Goal: Leave review/rating: Leave review/rating

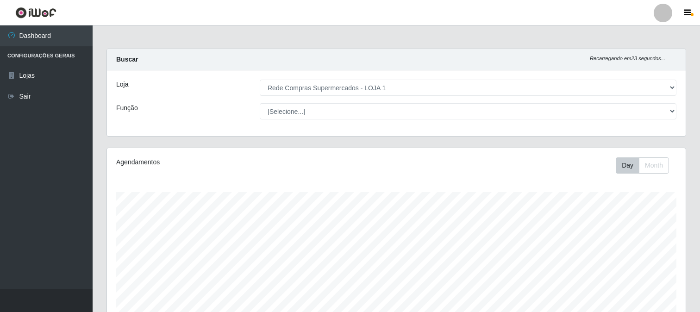
select select "158"
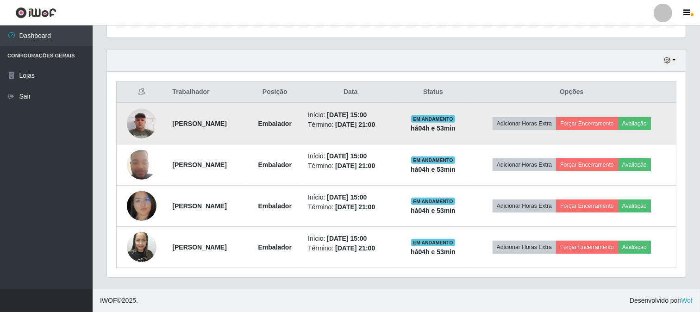
scroll to position [192, 579]
click at [651, 124] on button "Avaliação" at bounding box center [634, 123] width 33 height 13
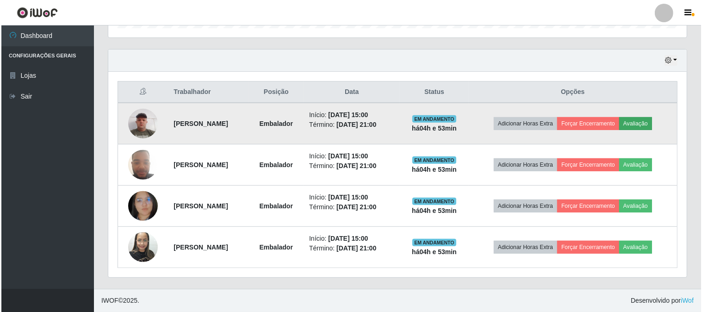
scroll to position [192, 573]
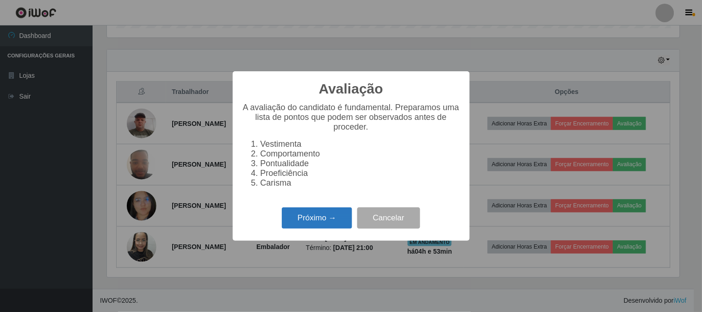
click at [311, 221] on button "Próximo →" at bounding box center [317, 218] width 70 height 22
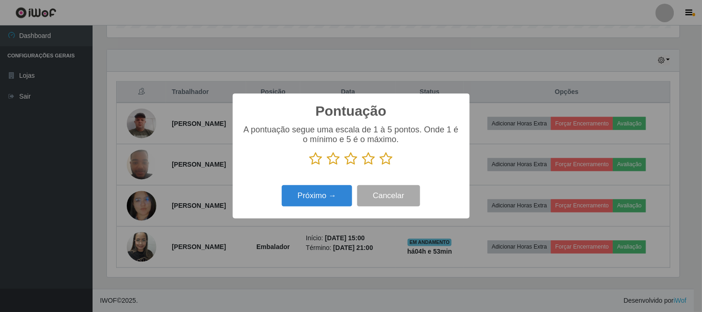
scroll to position [462635, 462254]
click at [389, 156] on icon at bounding box center [386, 159] width 13 height 14
click at [380, 166] on input "radio" at bounding box center [380, 166] width 0 height 0
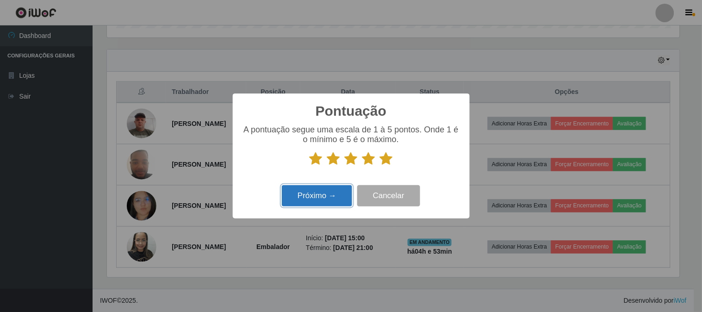
click at [299, 196] on button "Próximo →" at bounding box center [317, 196] width 70 height 22
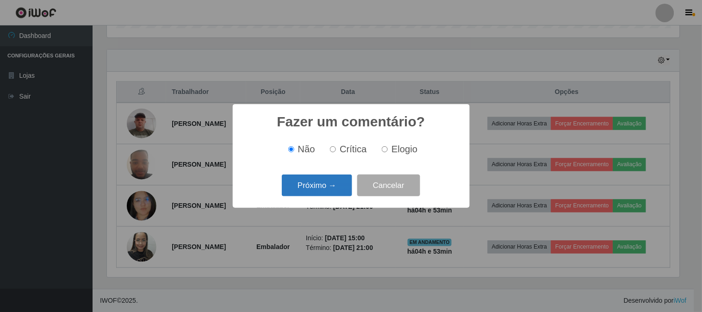
click at [308, 191] on button "Próximo →" at bounding box center [317, 185] width 70 height 22
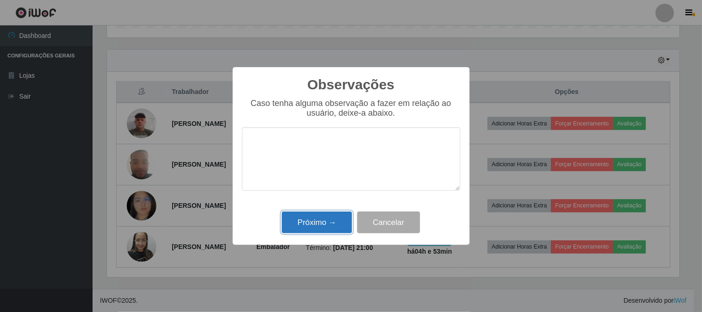
click at [327, 217] on button "Próximo →" at bounding box center [317, 223] width 70 height 22
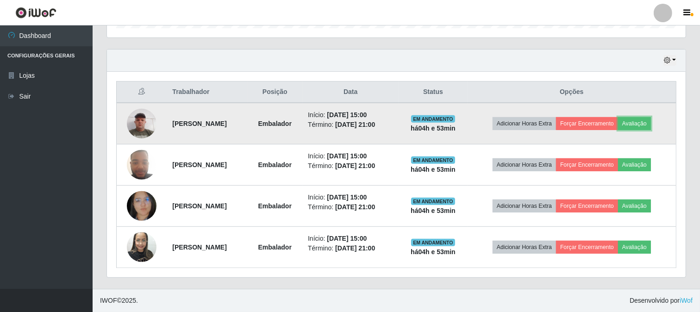
scroll to position [192, 579]
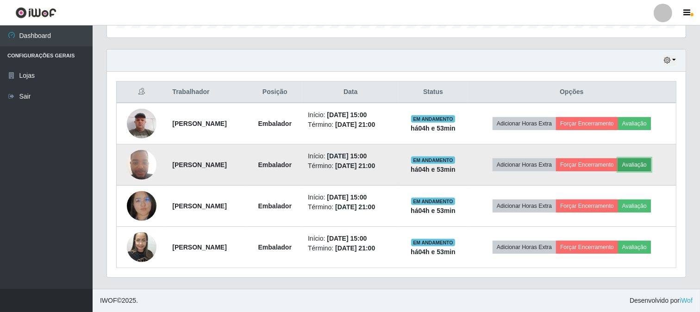
click at [645, 159] on button "Avaliação" at bounding box center [634, 164] width 33 height 13
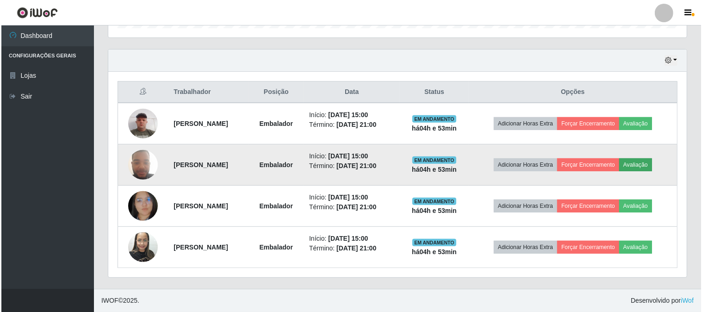
scroll to position [192, 573]
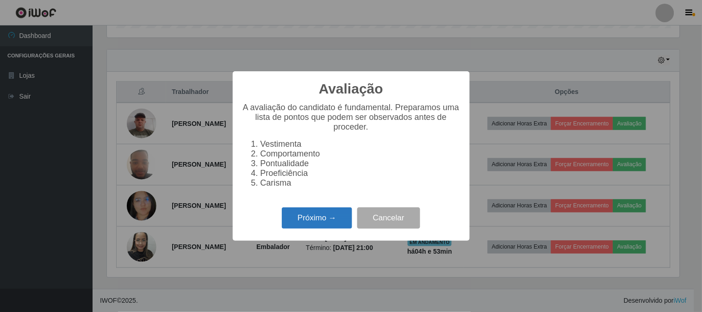
click at [328, 218] on button "Próximo →" at bounding box center [317, 218] width 70 height 22
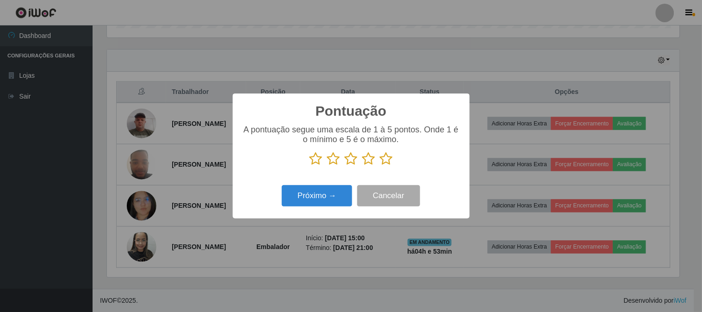
click at [385, 158] on icon at bounding box center [386, 159] width 13 height 14
click at [380, 166] on input "radio" at bounding box center [380, 166] width 0 height 0
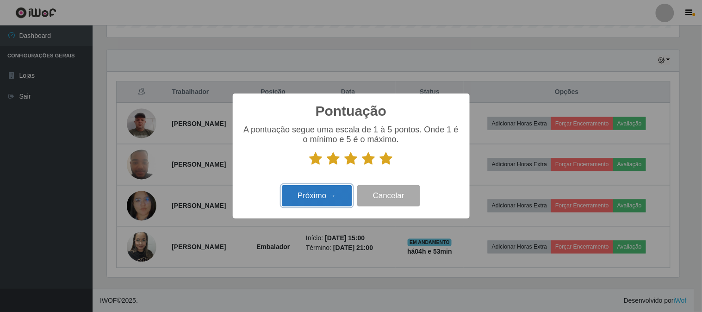
drag, startPoint x: 305, startPoint y: 193, endPoint x: 305, endPoint y: 199, distance: 5.6
click at [305, 199] on button "Próximo →" at bounding box center [317, 196] width 70 height 22
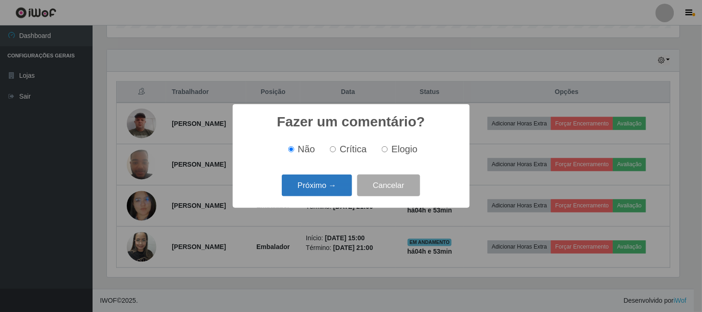
click at [349, 186] on button "Próximo →" at bounding box center [317, 185] width 70 height 22
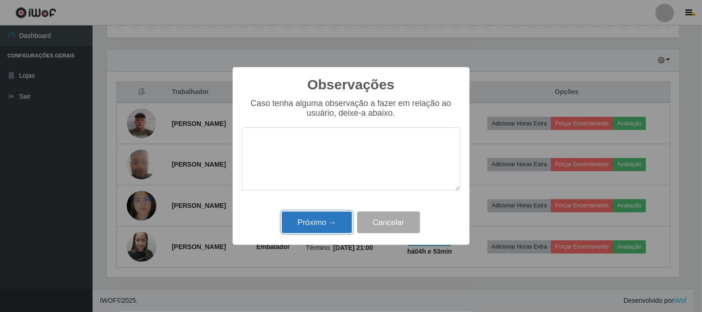
click at [318, 214] on button "Próximo →" at bounding box center [317, 223] width 70 height 22
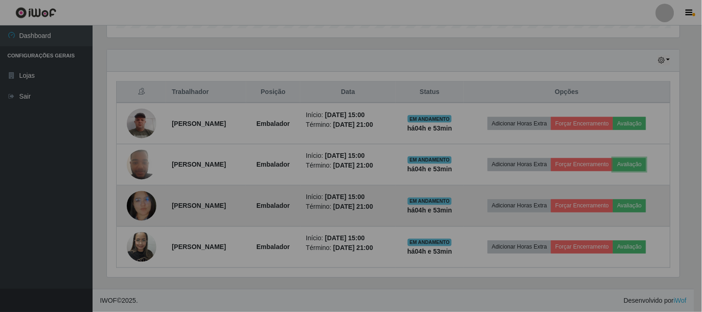
scroll to position [192, 579]
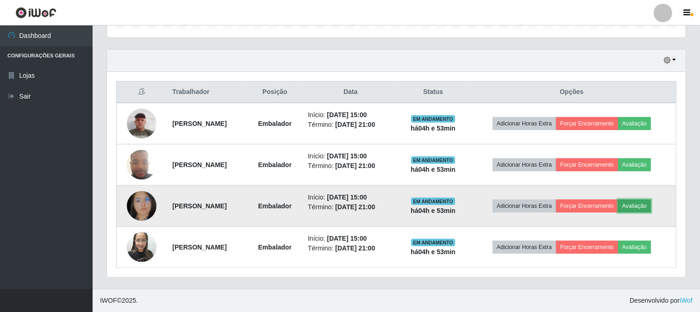
click at [649, 209] on button "Avaliação" at bounding box center [634, 205] width 33 height 13
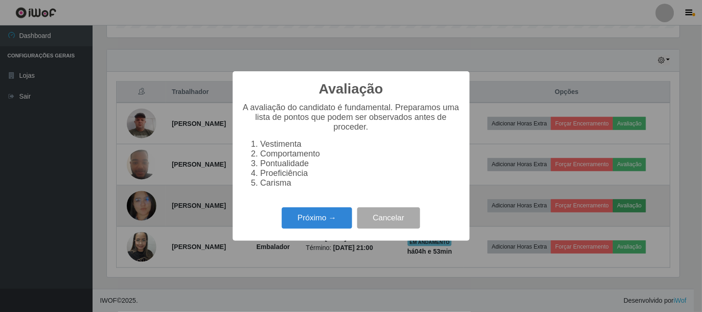
scroll to position [192, 573]
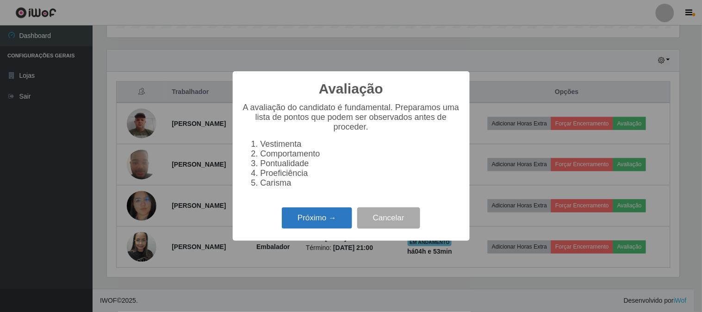
click at [313, 213] on button "Próximo →" at bounding box center [317, 218] width 70 height 22
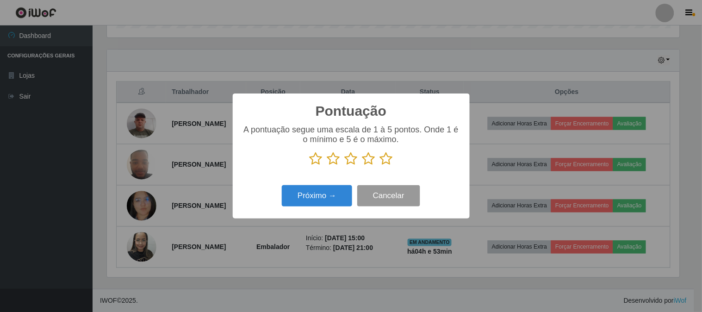
scroll to position [462635, 462254]
click at [383, 161] on icon at bounding box center [386, 159] width 13 height 14
click at [380, 166] on input "radio" at bounding box center [380, 166] width 0 height 0
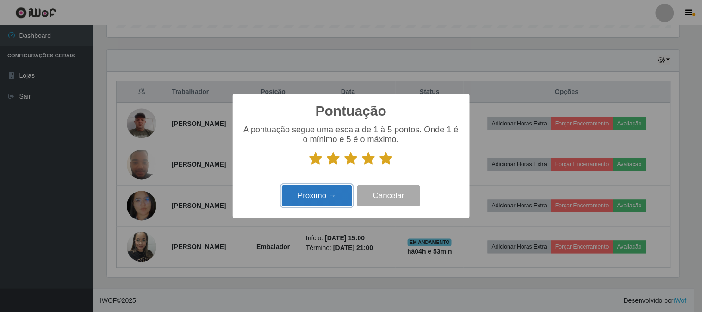
click at [312, 196] on button "Próximo →" at bounding box center [317, 196] width 70 height 22
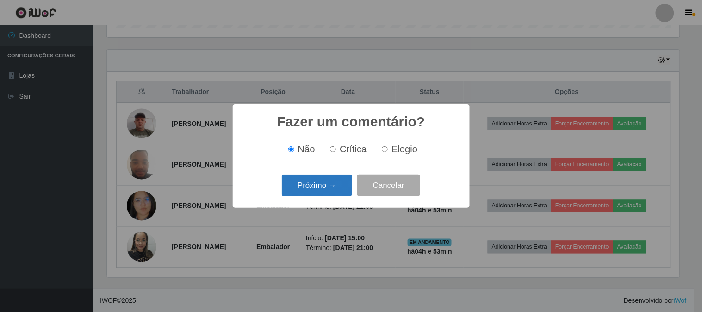
click at [312, 195] on button "Próximo →" at bounding box center [317, 185] width 70 height 22
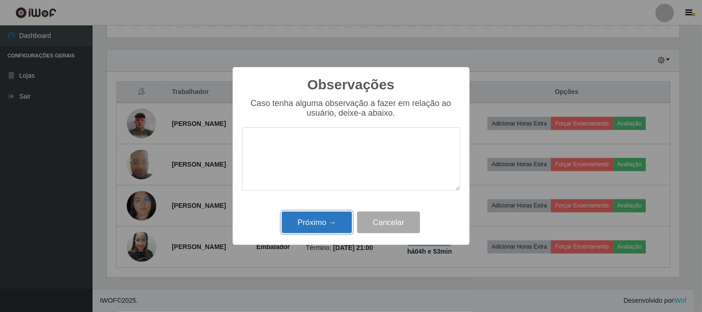
click at [329, 223] on button "Próximo →" at bounding box center [317, 223] width 70 height 22
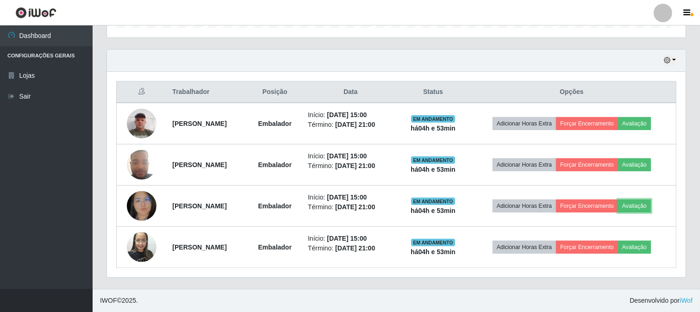
scroll to position [192, 579]
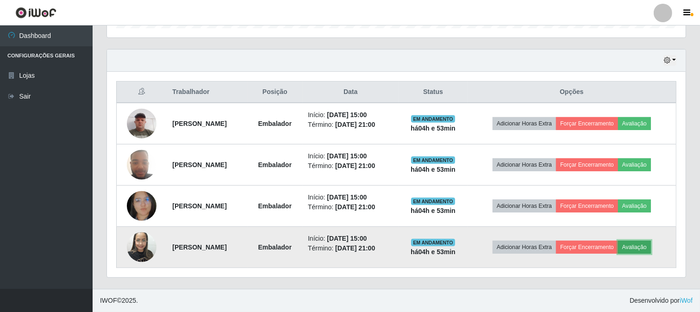
click at [638, 246] on button "Avaliação" at bounding box center [634, 247] width 33 height 13
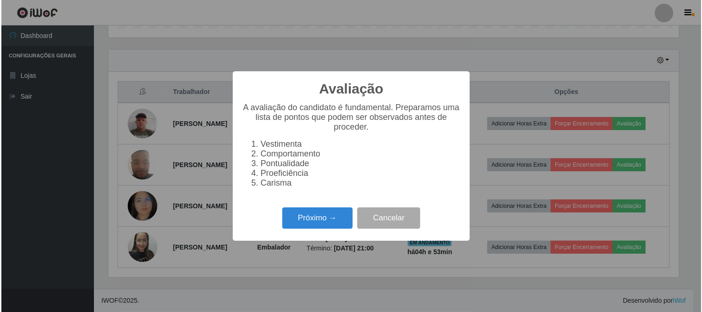
scroll to position [192, 573]
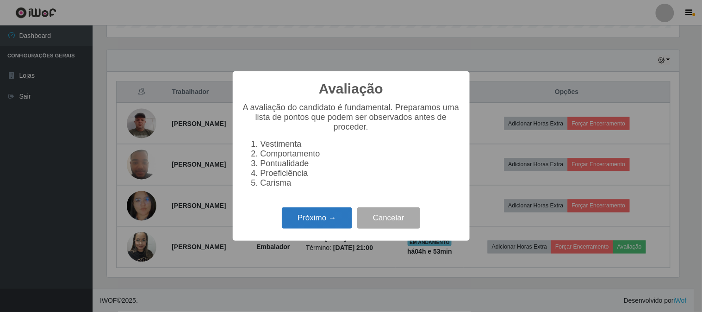
click at [316, 216] on button "Próximo →" at bounding box center [317, 218] width 70 height 22
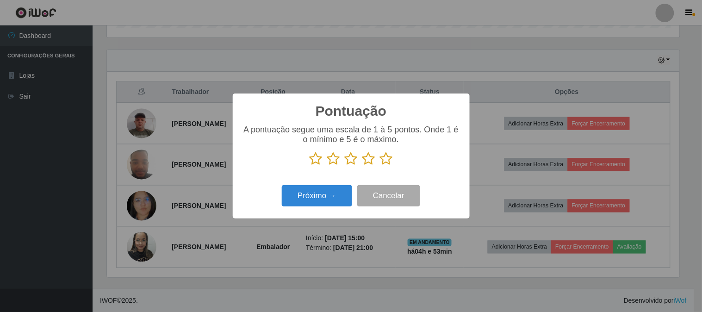
scroll to position [462635, 462254]
click at [382, 163] on icon at bounding box center [386, 159] width 13 height 14
click at [380, 166] on input "radio" at bounding box center [380, 166] width 0 height 0
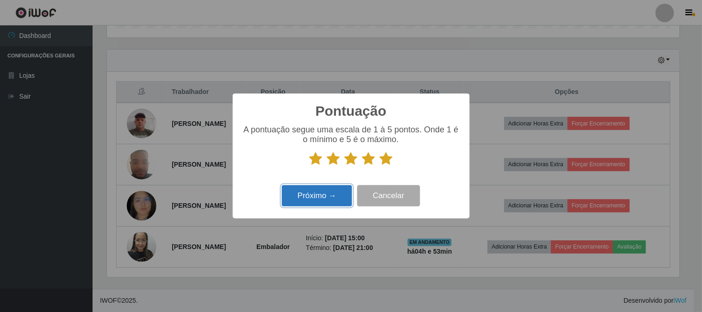
click at [310, 200] on button "Próximo →" at bounding box center [317, 196] width 70 height 22
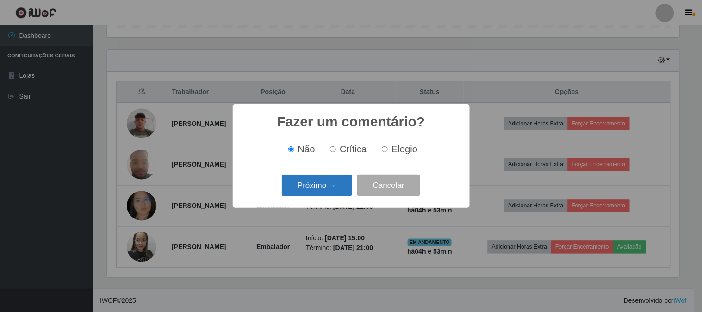
click at [326, 187] on button "Próximo →" at bounding box center [317, 185] width 70 height 22
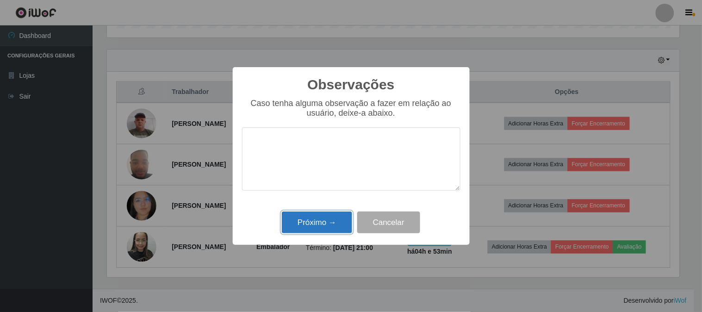
click at [318, 229] on button "Próximo →" at bounding box center [317, 223] width 70 height 22
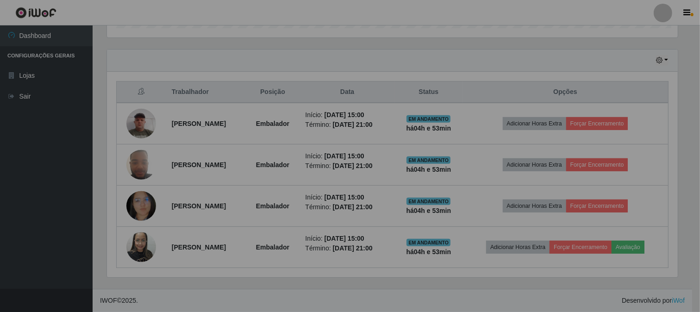
scroll to position [192, 579]
